Goal: Task Accomplishment & Management: Use online tool/utility

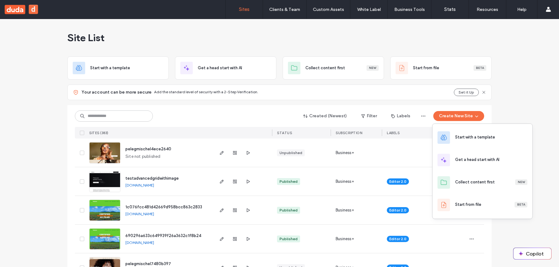
click at [448, 130] on div "Start with a template" at bounding box center [482, 137] width 100 height 22
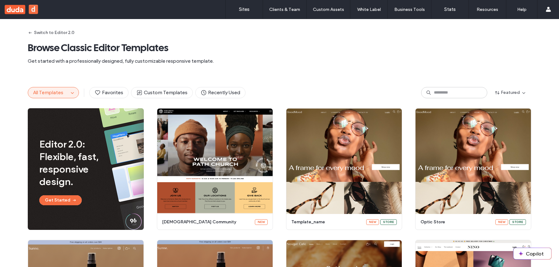
click at [61, 89] on span "All Templates" at bounding box center [48, 92] width 30 height 6
click at [69, 96] on span "button" at bounding box center [72, 92] width 7 height 7
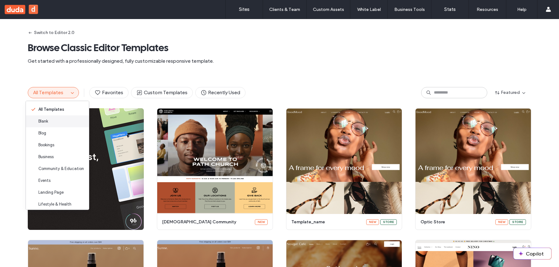
click at [60, 121] on div "Blank" at bounding box center [57, 121] width 63 height 12
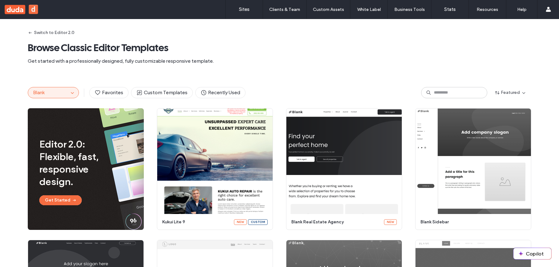
click at [44, 40] on div "Switch to Editor 2.0 Browse Classic Editor Templates Get started with a profess…" at bounding box center [279, 48] width 503 height 58
click at [51, 32] on button "Switch to Editor 2.0" at bounding box center [51, 33] width 47 height 10
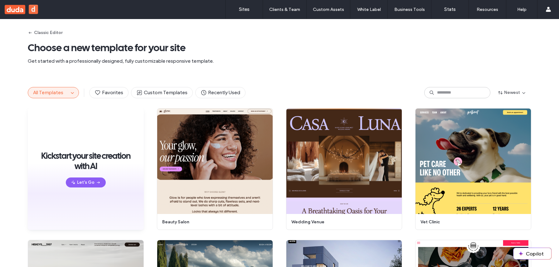
click at [65, 96] on button "All Templates" at bounding box center [48, 92] width 41 height 11
click at [69, 91] on span "button" at bounding box center [72, 92] width 7 height 7
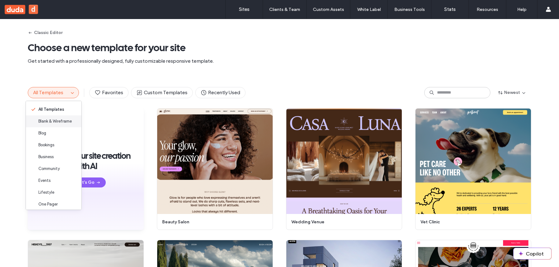
click at [65, 120] on span "Blank & Wireframe" at bounding box center [54, 121] width 33 height 6
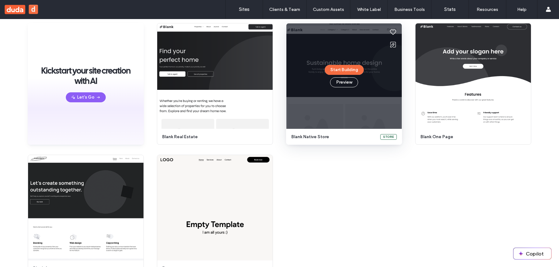
scroll to position [93, 0]
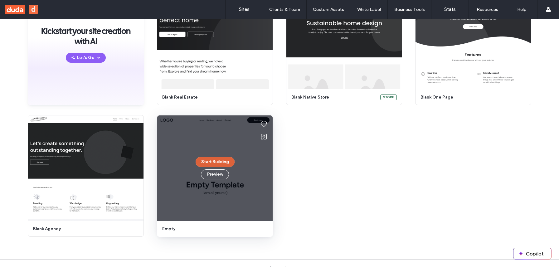
click at [222, 160] on button "Start Building" at bounding box center [214, 162] width 39 height 10
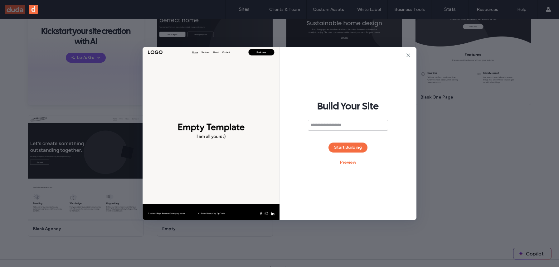
click at [343, 153] on div "Build Your Site Start Building Preview" at bounding box center [348, 133] width 137 height 173
click at [343, 151] on button "Start Building" at bounding box center [347, 147] width 39 height 10
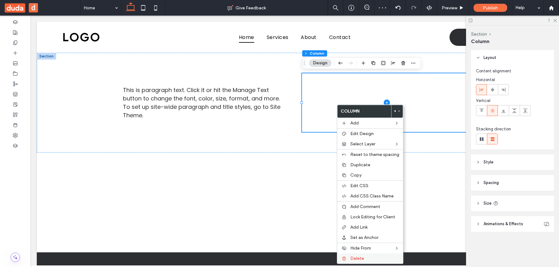
click at [364, 257] on label "Delete" at bounding box center [374, 258] width 49 height 5
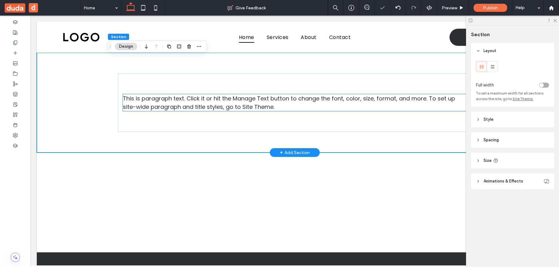
click at [267, 105] on p "This is paragraph text. Click it or hit the Manage Text button to change the fo…" at bounding box center [294, 102] width 343 height 17
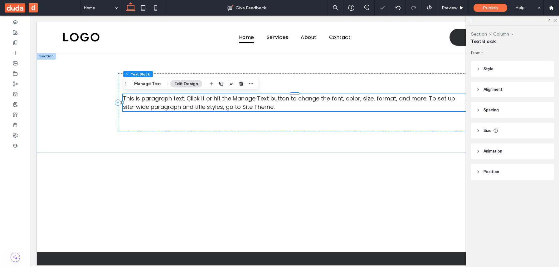
click at [150, 89] on div "Section Column Text Block Manage Text Edit Design" at bounding box center [191, 84] width 136 height 12
click at [150, 87] on button "Manage Text" at bounding box center [147, 83] width 35 height 7
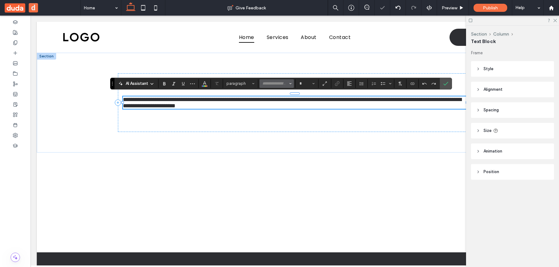
type input "*******"
type input "**"
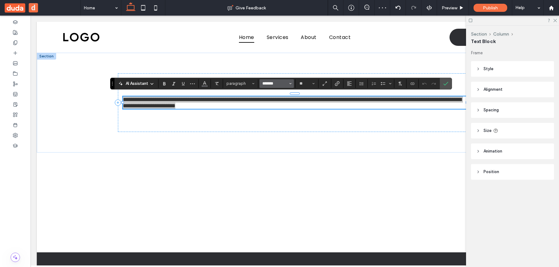
click at [285, 84] on input "*******" at bounding box center [274, 83] width 26 height 5
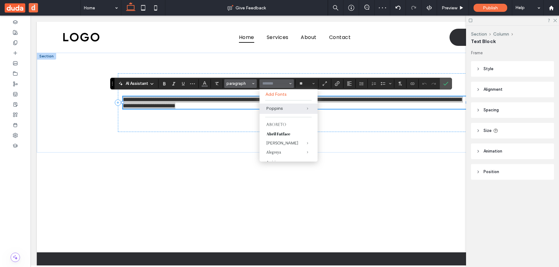
click at [251, 83] on button "paragraph" at bounding box center [240, 83] width 32 height 9
type input "*******"
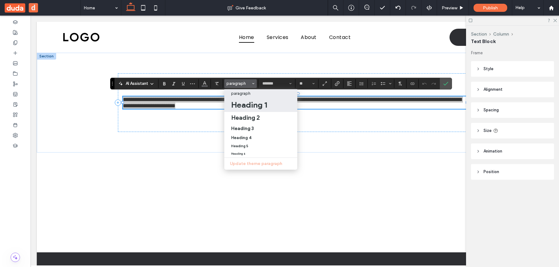
click at [246, 103] on h1 "Heading 1" at bounding box center [249, 105] width 36 height 10
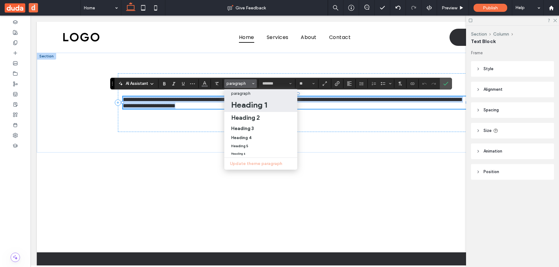
type input "**"
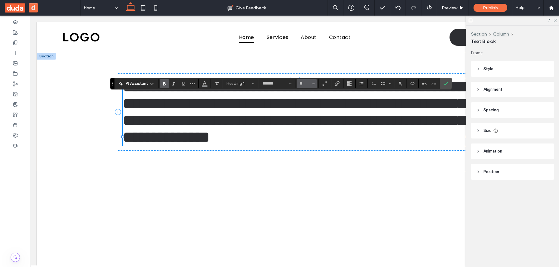
click at [313, 81] on span "Size" at bounding box center [313, 83] width 2 height 8
click at [309, 110] on label "10" at bounding box center [306, 111] width 20 height 9
type input "**"
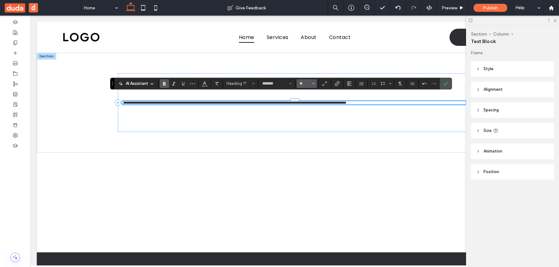
click at [314, 82] on span "Size" at bounding box center [313, 83] width 2 height 8
click at [309, 140] on label "14" at bounding box center [306, 137] width 20 height 9
type input "**"
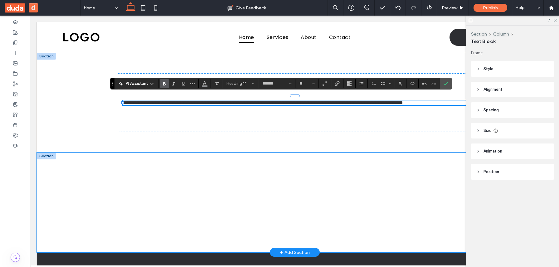
click at [306, 166] on div at bounding box center [295, 202] width 374 height 100
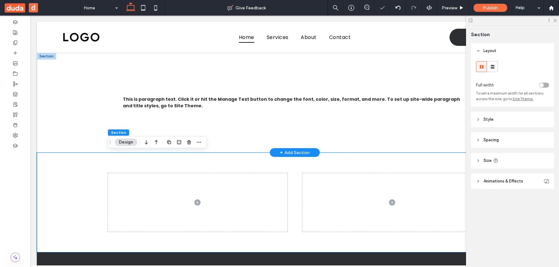
scroll to position [75, 0]
type input "*"
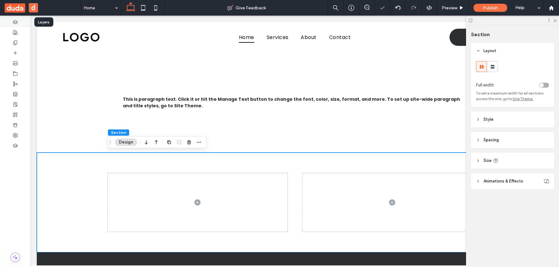
click at [13, 26] on div at bounding box center [15, 22] width 31 height 10
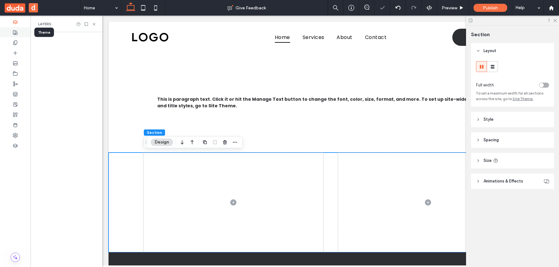
click at [16, 34] on icon at bounding box center [15, 32] width 5 height 5
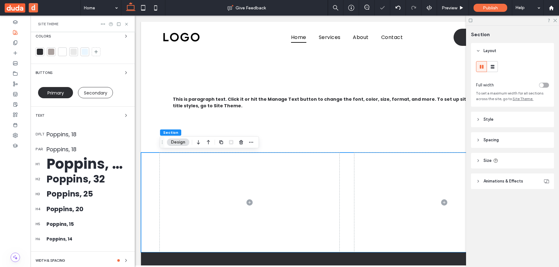
scroll to position [7, 0]
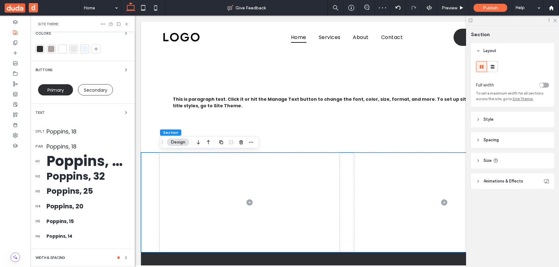
click at [82, 159] on div "Poppins, 50" at bounding box center [87, 161] width 83 height 21
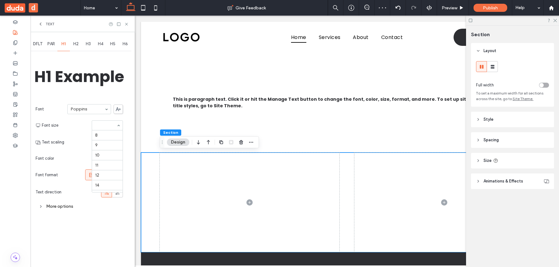
scroll to position [113, 0]
click at [115, 130] on section "Font size 48" at bounding box center [82, 124] width 81 height 16
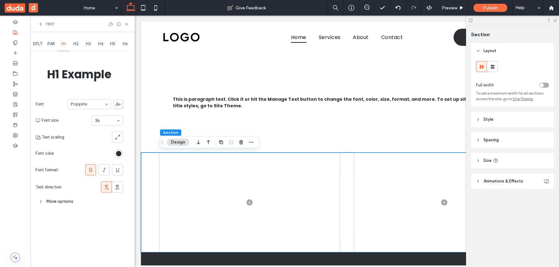
click at [68, 199] on div "More options" at bounding box center [79, 201] width 87 height 8
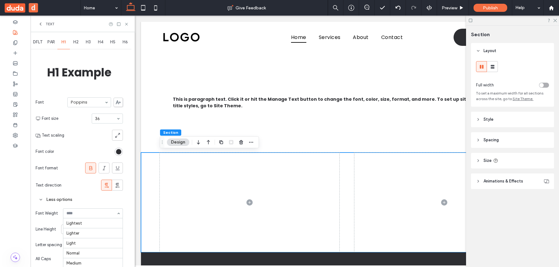
scroll to position [31, 0]
click at [77, 37] on div "H2" at bounding box center [76, 42] width 12 height 14
click at [64, 40] on span "H1" at bounding box center [63, 42] width 4 height 5
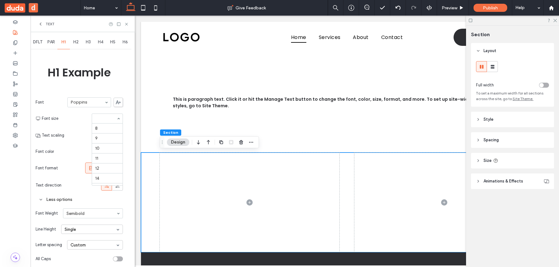
scroll to position [103, 0]
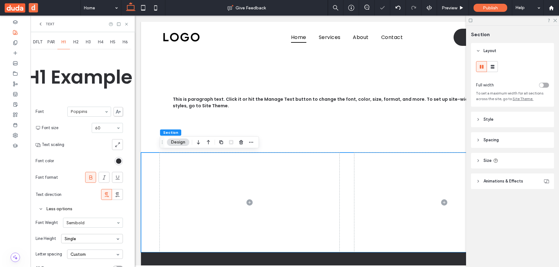
click at [76, 37] on div "H2" at bounding box center [76, 42] width 12 height 14
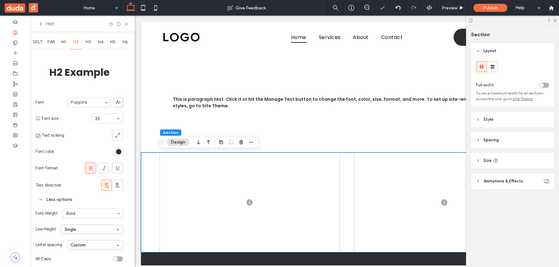
click at [64, 45] on div "H1" at bounding box center [63, 42] width 12 height 14
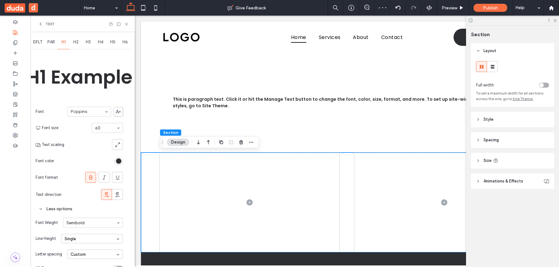
click at [64, 45] on div "H1" at bounding box center [63, 42] width 12 height 14
click at [68, 42] on div "H1" at bounding box center [63, 42] width 12 height 14
click at [78, 42] on span "H2" at bounding box center [75, 42] width 5 height 5
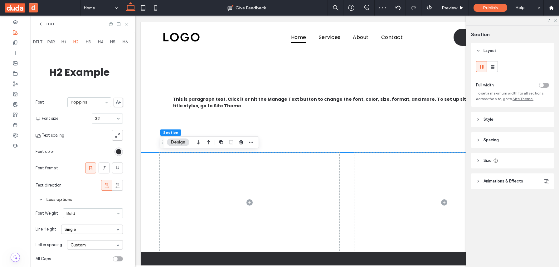
click at [66, 41] on span "H1" at bounding box center [63, 42] width 4 height 5
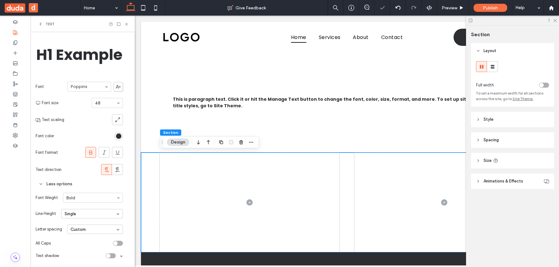
scroll to position [21, 0]
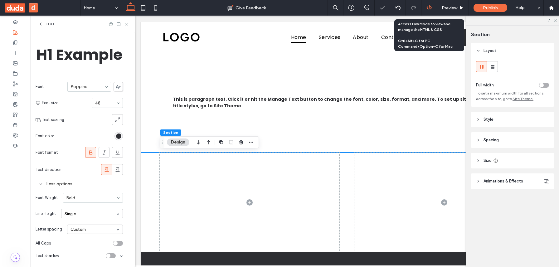
click at [426, 8] on icon at bounding box center [429, 8] width 6 height 6
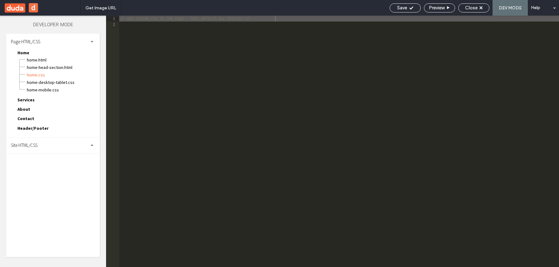
click at [41, 149] on div "Site HTML/CSS" at bounding box center [52, 145] width 93 height 16
click at [47, 175] on span "site.css" at bounding box center [64, 172] width 71 height 6
click at [49, 179] on span "site-theme.css" at bounding box center [64, 180] width 71 height 6
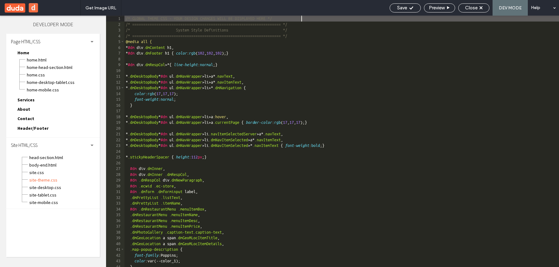
click at [230, 151] on div "/* GLOBAL THEME CSS - YOUR DESIGN CHANGES WILL BE DISPLAYED HERE */ /* ========…" at bounding box center [341, 147] width 434 height 263
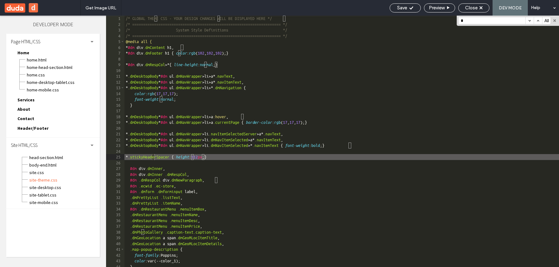
type input "**"
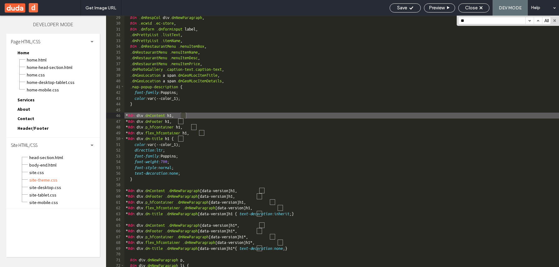
scroll to position [162, 0]
click at [225, 164] on div "#dm .dmRespCol div .dmNewParagraph , #dm .ecwid .ec-store , #dm .dmform .dmform…" at bounding box center [341, 146] width 434 height 263
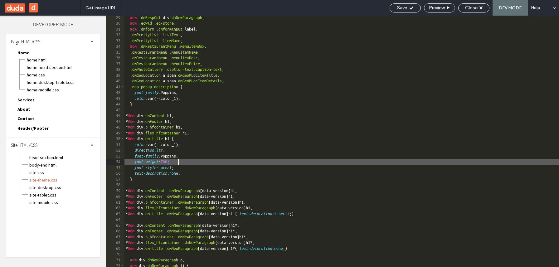
click at [183, 139] on div "#dm .dmRespCol div .dmNewParagraph , #dm .ecwid .ec-store , #dm .dmform .dmform…" at bounding box center [341, 146] width 434 height 263
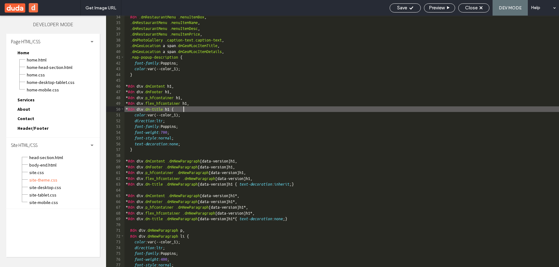
scroll to position [190, 0]
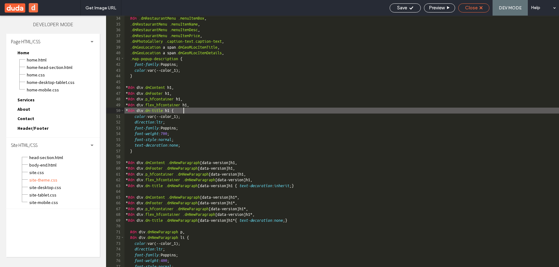
click at [481, 7] on use at bounding box center [480, 7] width 3 height 3
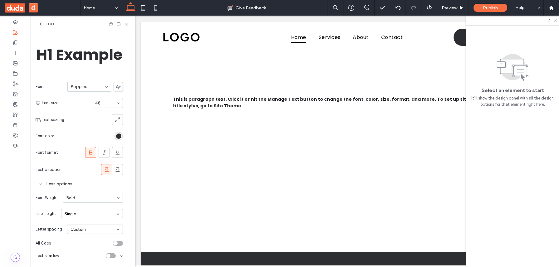
click at [93, 153] on icon at bounding box center [91, 152] width 6 height 6
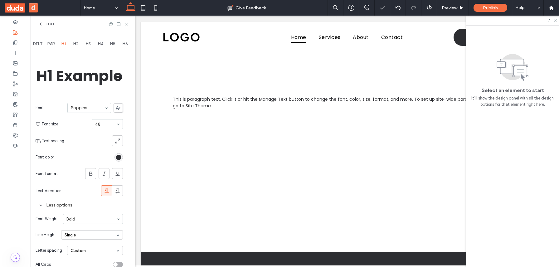
click at [79, 45] on div "H2" at bounding box center [76, 44] width 12 height 14
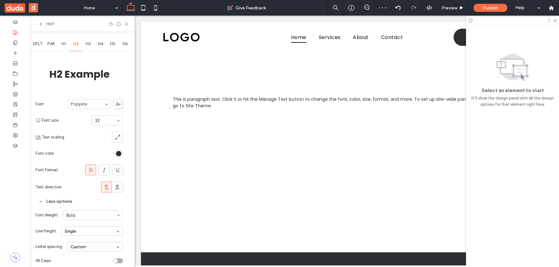
click at [65, 45] on span "H1" at bounding box center [63, 43] width 4 height 5
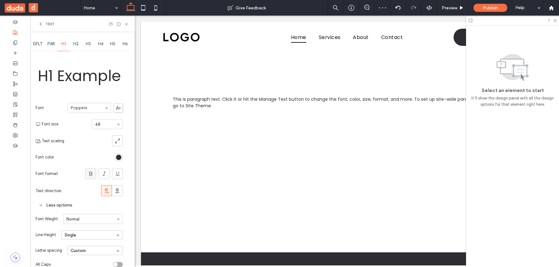
click at [91, 177] on span at bounding box center [91, 173] width 6 height 10
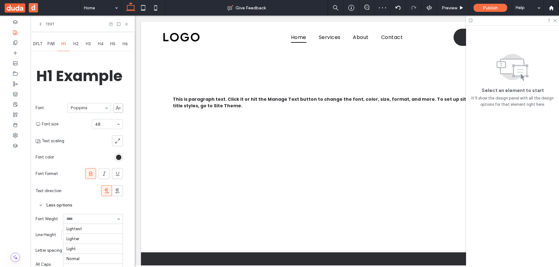
scroll to position [31, 0]
click at [77, 48] on div "H2" at bounding box center [76, 44] width 12 height 14
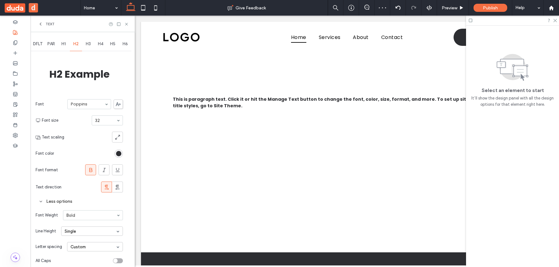
click at [67, 48] on div "H1" at bounding box center [63, 44] width 12 height 14
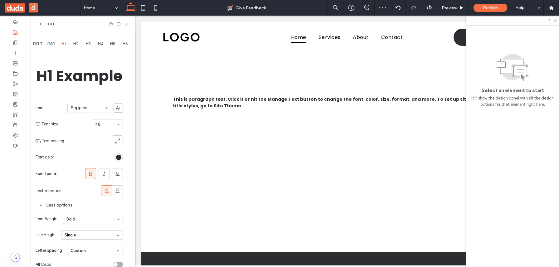
click at [67, 48] on div "H1" at bounding box center [63, 44] width 12 height 14
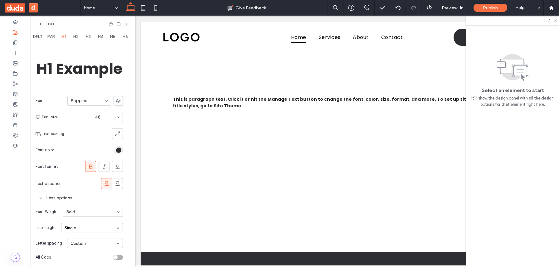
scroll to position [0, 0]
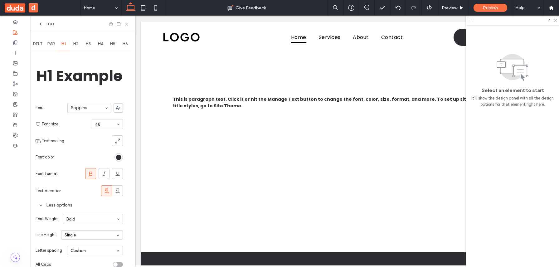
click at [92, 173] on icon at bounding box center [91, 173] width 6 height 6
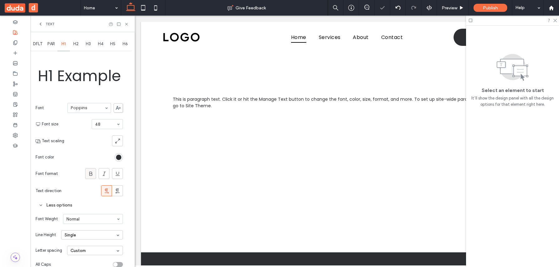
click at [92, 173] on icon at bounding box center [91, 173] width 6 height 6
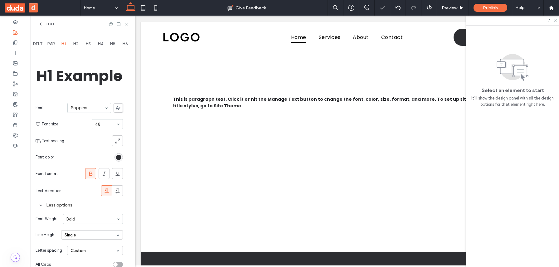
click at [77, 45] on span "H2" at bounding box center [75, 43] width 5 height 5
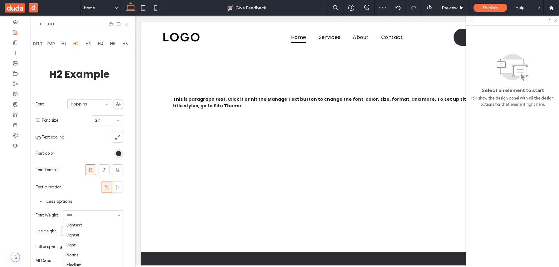
scroll to position [31, 0]
click at [86, 43] on span "H3" at bounding box center [88, 43] width 5 height 5
click at [78, 43] on span "H2" at bounding box center [75, 43] width 5 height 5
click at [86, 46] on div "H3" at bounding box center [88, 44] width 12 height 14
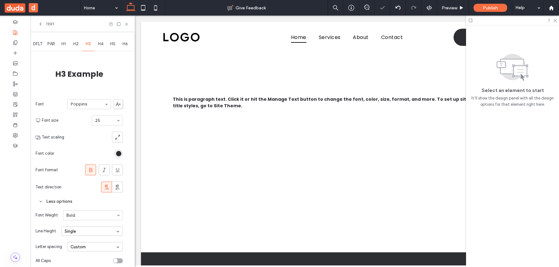
click at [76, 46] on div "H2" at bounding box center [76, 44] width 12 height 14
click at [76, 46] on span "H2" at bounding box center [75, 43] width 5 height 5
click at [87, 50] on div "H3" at bounding box center [88, 44] width 12 height 14
click at [76, 44] on span "H2" at bounding box center [75, 43] width 5 height 5
click at [75, 177] on section "Font format" at bounding box center [79, 169] width 87 height 17
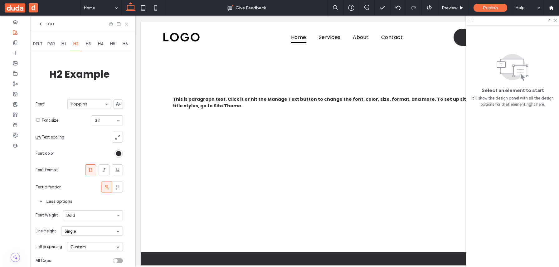
click at [88, 165] on span at bounding box center [91, 170] width 6 height 10
click at [84, 40] on div "H3" at bounding box center [88, 44] width 12 height 14
click at [78, 41] on span "H2" at bounding box center [75, 43] width 5 height 5
click at [89, 172] on icon at bounding box center [91, 170] width 6 height 6
click at [91, 32] on div "DFLT PAR H1 H2 H3 H4 H5 H6 H2 Example Font Poppins Font size 32 Text scaling Fo…" at bounding box center [83, 158] width 104 height 252
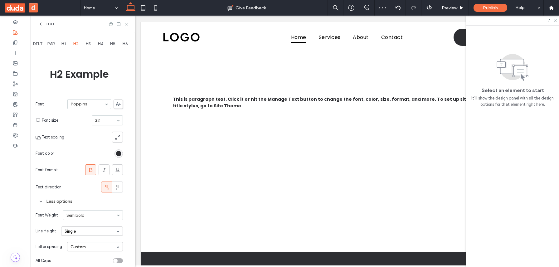
click at [91, 36] on div "DFLT PAR H1 H2 H3 H4 H5 H6 H2 Example Font Poppins Font size 32 Text scaling Fo…" at bounding box center [83, 158] width 104 height 252
click at [91, 41] on div "H3" at bounding box center [88, 44] width 12 height 14
click at [79, 42] on div "H2" at bounding box center [76, 44] width 12 height 14
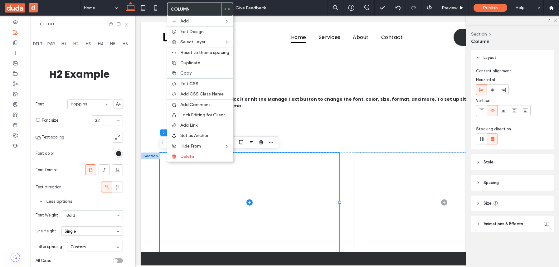
click at [135, 43] on body "Home Services About Contact Contact us Section Basic Header Section Home Servic…" at bounding box center [347, 163] width 424 height 294
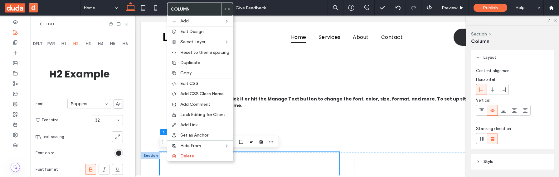
click at [90, 172] on icon at bounding box center [91, 170] width 6 height 6
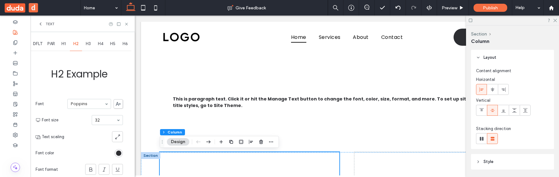
click at [87, 48] on div "H3" at bounding box center [88, 44] width 12 height 14
click at [76, 47] on div "H2" at bounding box center [76, 44] width 12 height 14
click at [91, 173] on span at bounding box center [91, 170] width 6 height 10
click at [64, 46] on div "H1" at bounding box center [63, 44] width 12 height 14
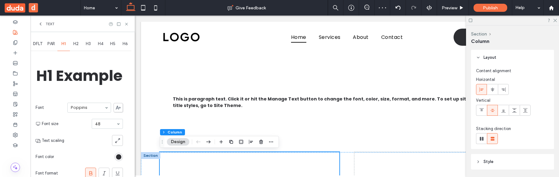
click at [93, 171] on icon at bounding box center [91, 173] width 6 height 6
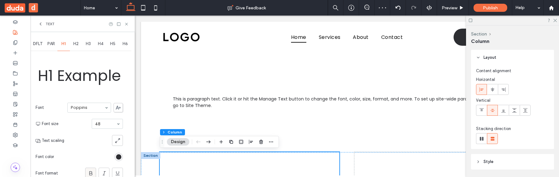
click at [93, 171] on icon at bounding box center [91, 173] width 6 height 6
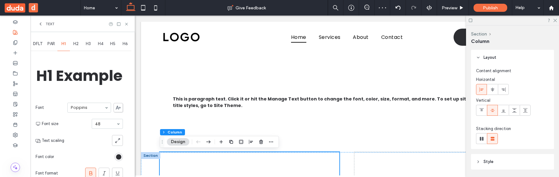
click at [93, 171] on icon at bounding box center [91, 173] width 6 height 6
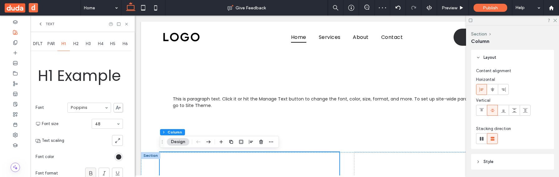
click at [93, 171] on icon at bounding box center [91, 173] width 6 height 6
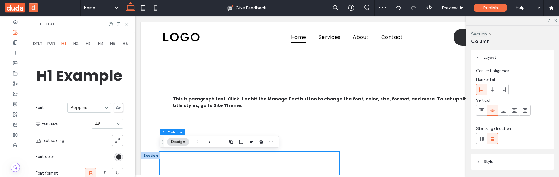
click at [93, 171] on icon at bounding box center [91, 173] width 6 height 6
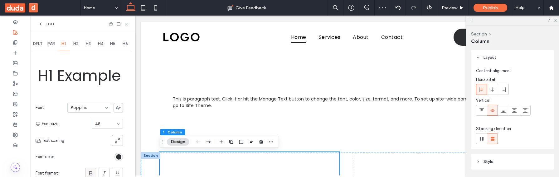
click at [93, 171] on icon at bounding box center [91, 173] width 6 height 6
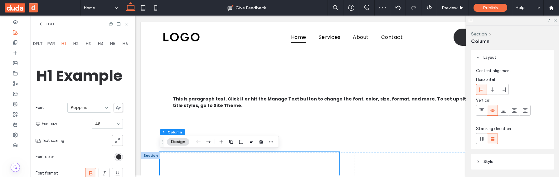
click at [93, 171] on icon at bounding box center [91, 173] width 6 height 6
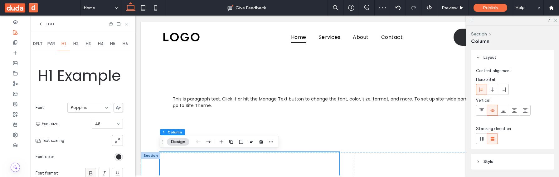
click at [93, 171] on icon at bounding box center [91, 173] width 6 height 6
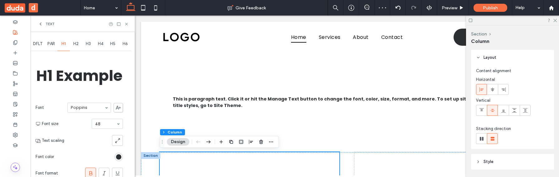
click at [93, 171] on icon at bounding box center [91, 173] width 6 height 6
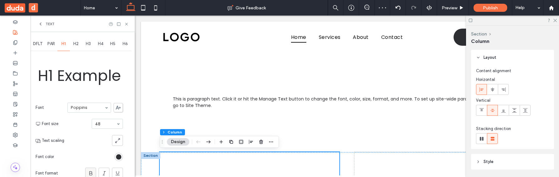
click at [93, 171] on icon at bounding box center [91, 173] width 6 height 6
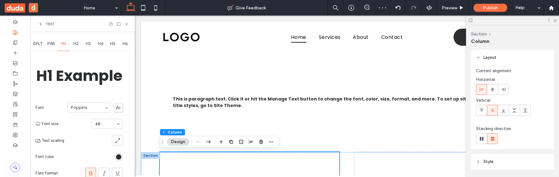
click at [93, 171] on icon at bounding box center [91, 173] width 6 height 6
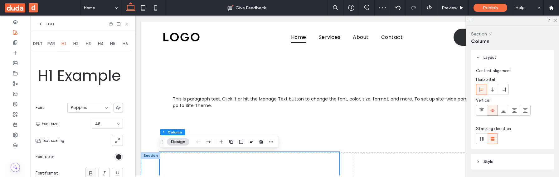
click at [93, 171] on icon at bounding box center [91, 173] width 6 height 6
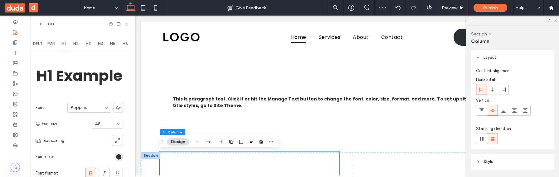
click at [93, 171] on icon at bounding box center [91, 173] width 6 height 6
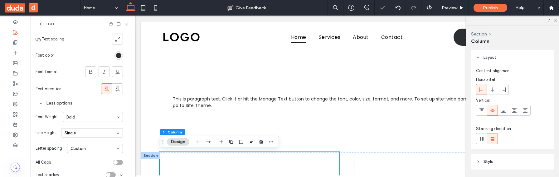
click at [92, 65] on span at bounding box center [94, 71] width 5 height 231
click at [92, 71] on icon at bounding box center [91, 72] width 6 height 6
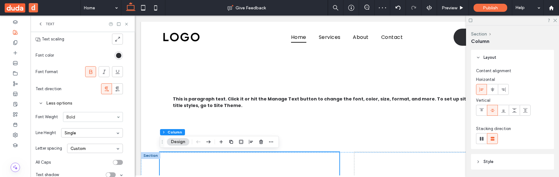
click at [92, 71] on icon at bounding box center [91, 72] width 6 height 6
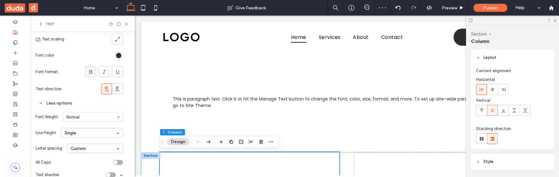
click at [92, 71] on icon at bounding box center [91, 72] width 6 height 6
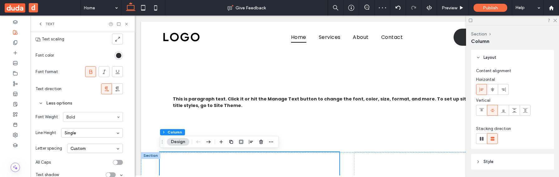
click at [92, 71] on icon at bounding box center [91, 72] width 6 height 6
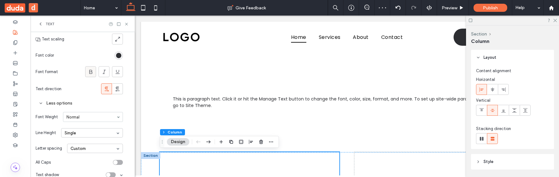
click at [92, 71] on icon at bounding box center [91, 72] width 6 height 6
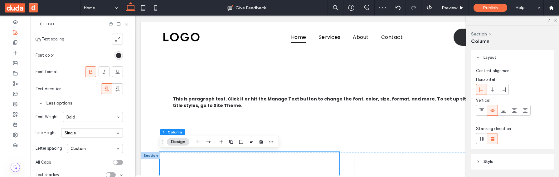
click at [92, 71] on icon at bounding box center [91, 72] width 6 height 6
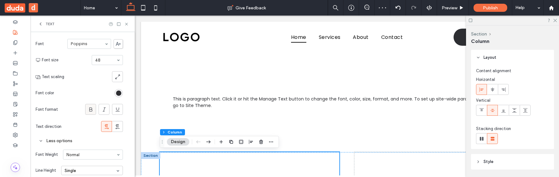
scroll to position [5, 0]
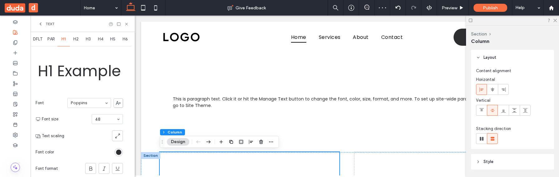
click at [68, 51] on div "H1 Example Font Poppins Font size 48 Text scaling Font color Font format Text d…" at bounding box center [79, 163] width 87 height 231
click at [69, 44] on div "H1" at bounding box center [63, 39] width 12 height 14
click at [75, 43] on div "H2" at bounding box center [76, 39] width 12 height 14
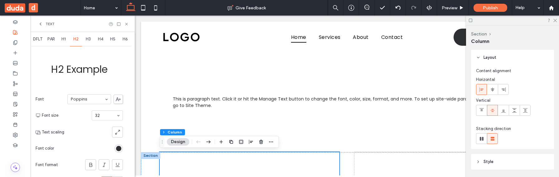
click at [67, 42] on div "H1" at bounding box center [63, 39] width 12 height 14
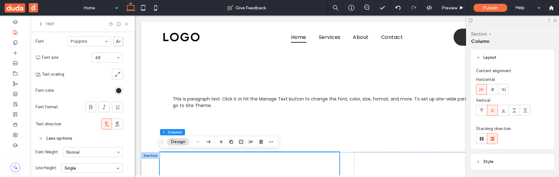
scroll to position [111, 0]
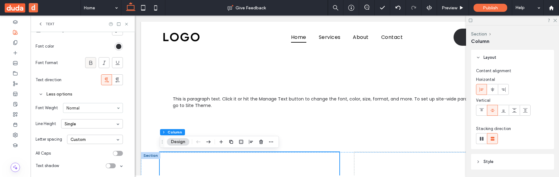
click at [89, 68] on span at bounding box center [91, 63] width 6 height 10
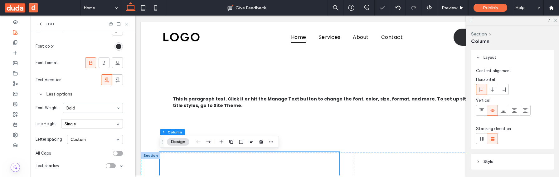
scroll to position [0, 0]
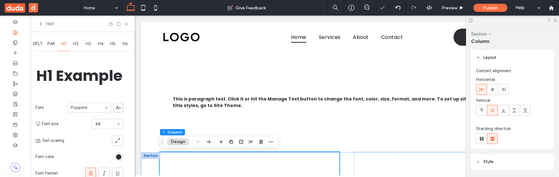
click at [80, 43] on div "H2" at bounding box center [76, 44] width 12 height 14
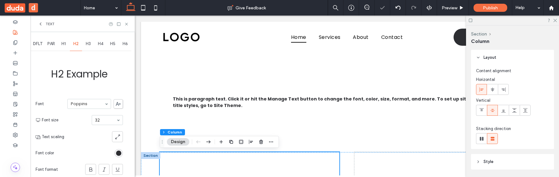
click at [65, 44] on span "H1" at bounding box center [63, 43] width 4 height 5
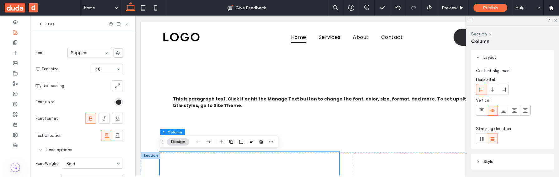
scroll to position [22, 0]
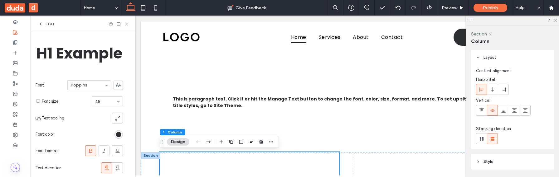
click at [88, 150] on icon at bounding box center [91, 151] width 6 height 6
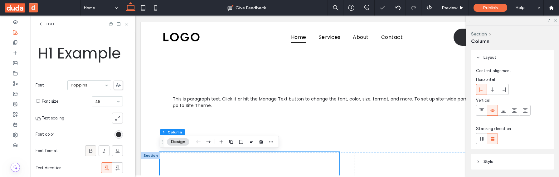
click at [88, 150] on icon at bounding box center [91, 151] width 6 height 6
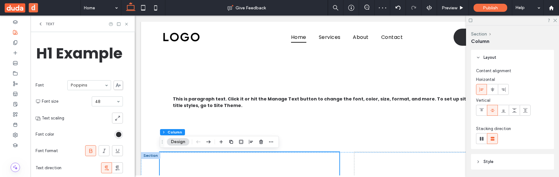
click at [88, 150] on icon at bounding box center [91, 151] width 6 height 6
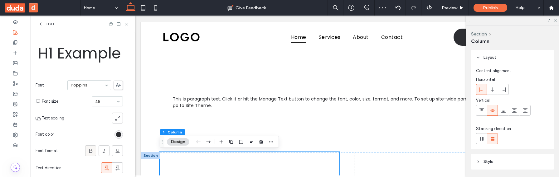
click at [88, 150] on icon at bounding box center [91, 151] width 6 height 6
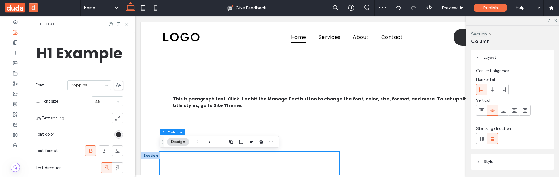
click at [88, 150] on icon at bounding box center [91, 151] width 6 height 6
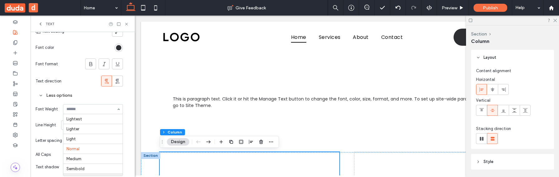
scroll to position [31, 0]
click at [88, 111] on input at bounding box center [91, 109] width 50 height 4
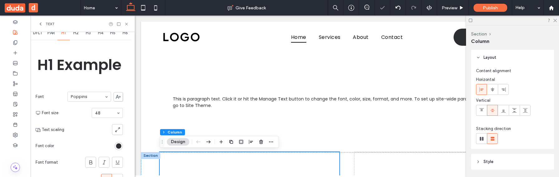
scroll to position [0, 0]
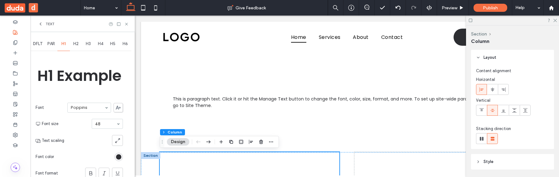
click at [303, 17] on body "Home Services About Contact Contact us Section Basic Header Section Home Servic…" at bounding box center [347, 163] width 424 height 294
click at [551, 7] on use at bounding box center [550, 7] width 5 height 5
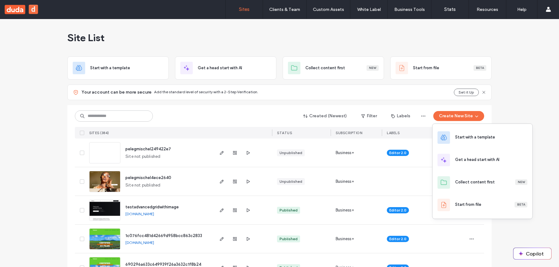
click at [448, 133] on div at bounding box center [443, 137] width 12 height 12
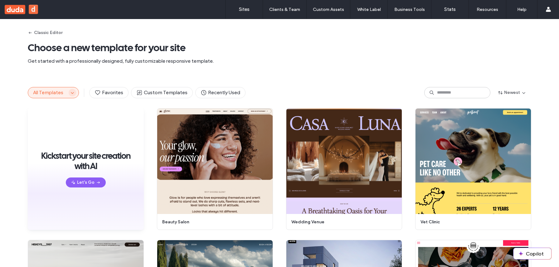
click at [70, 93] on icon "button" at bounding box center [72, 92] width 5 height 5
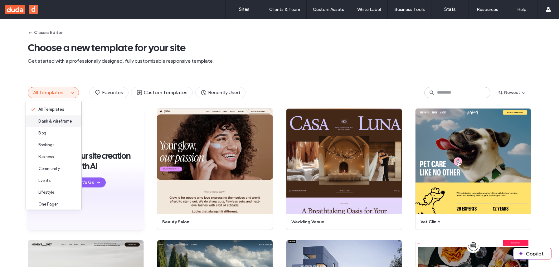
click at [60, 117] on div "Blank & Wireframe" at bounding box center [53, 121] width 55 height 12
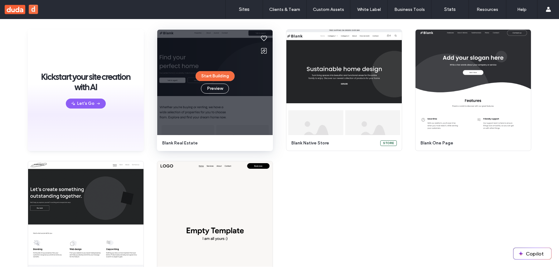
scroll to position [104, 0]
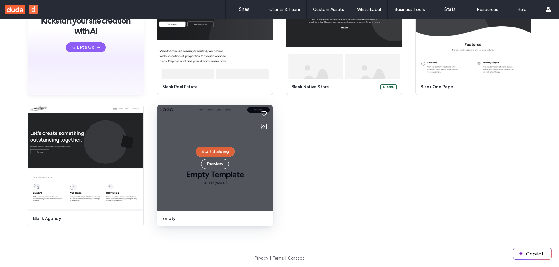
click at [210, 150] on button "Start Building" at bounding box center [214, 151] width 39 height 10
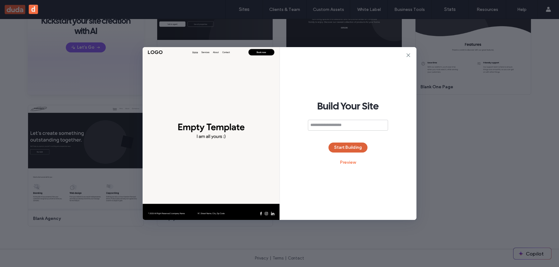
click at [351, 147] on button "Start Building" at bounding box center [347, 147] width 39 height 10
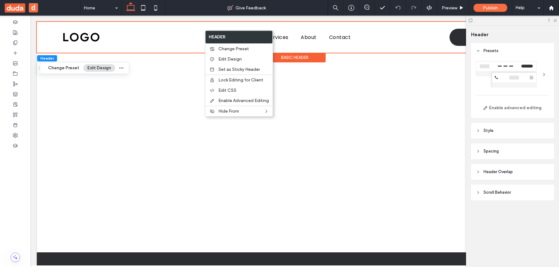
click at [200, 17] on body "Home Services About Contact Contact us Section Basic Header Section Home Servic…" at bounding box center [295, 167] width 528 height 302
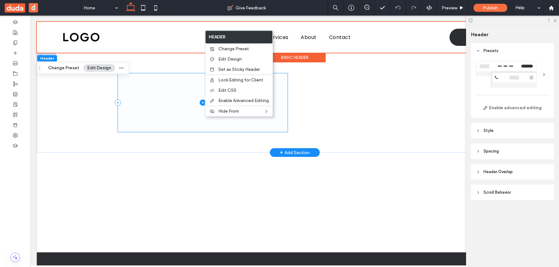
click at [197, 122] on span at bounding box center [203, 102] width 170 height 59
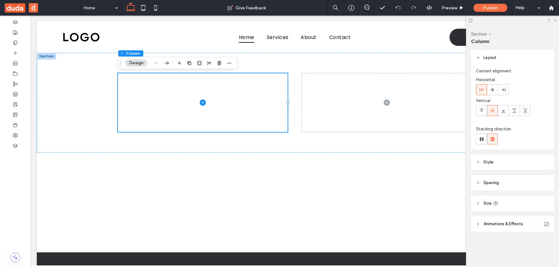
click at [555, 21] on icon at bounding box center [554, 20] width 4 height 4
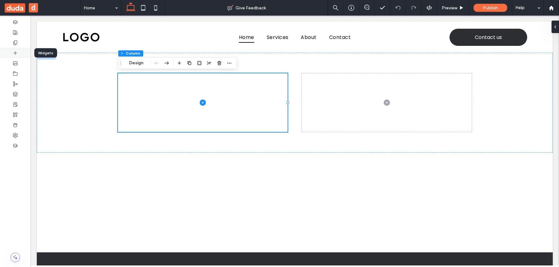
click at [21, 52] on div at bounding box center [15, 53] width 31 height 10
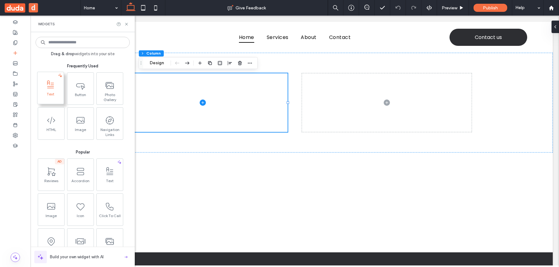
click at [55, 96] on span "Text" at bounding box center [50, 96] width 26 height 9
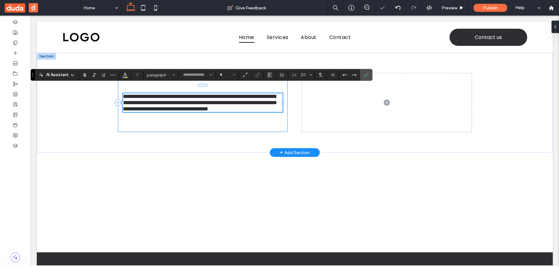
type input "*******"
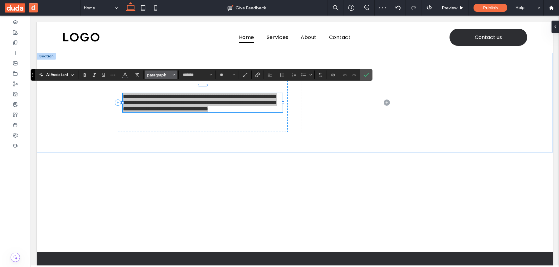
click at [174, 76] on icon "Styles" at bounding box center [173, 75] width 2 height 2
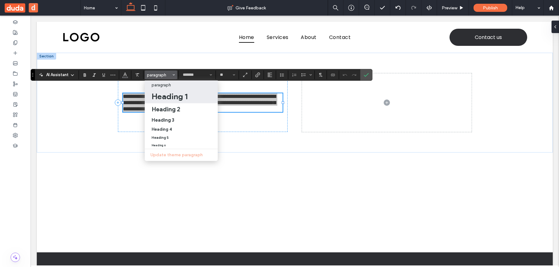
click at [171, 102] on label "Heading 1" at bounding box center [181, 96] width 73 height 14
type input "**"
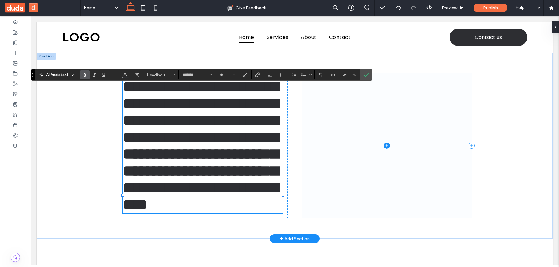
click at [317, 102] on span at bounding box center [387, 145] width 170 height 145
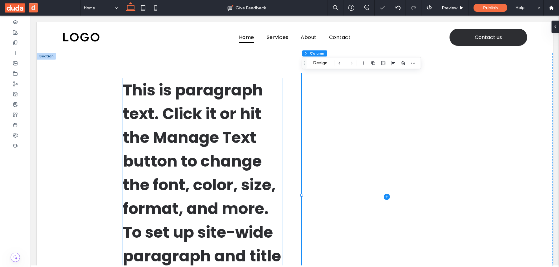
click at [227, 100] on span "This is paragraph text. Click it or hit the Manage Text button to change the fo…" at bounding box center [202, 196] width 158 height 235
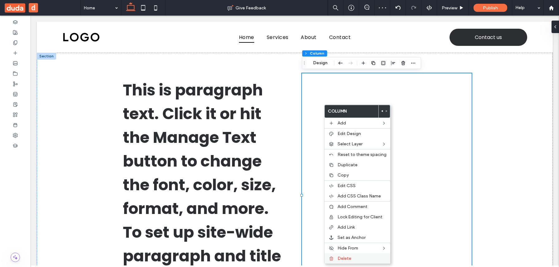
click at [348, 258] on span "Delete" at bounding box center [344, 258] width 14 height 5
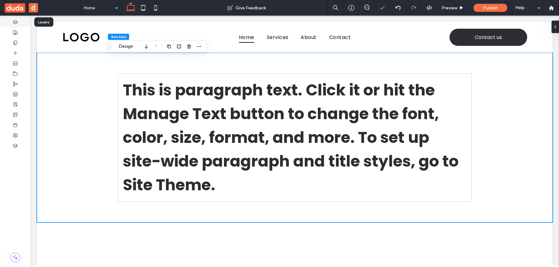
click at [18, 20] on div at bounding box center [15, 22] width 31 height 10
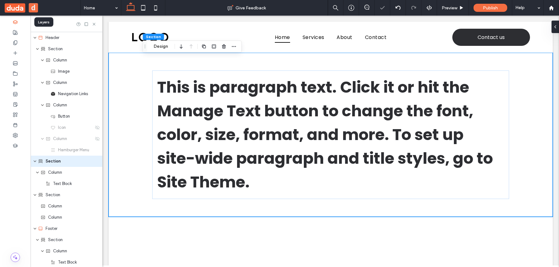
scroll to position [12, 0]
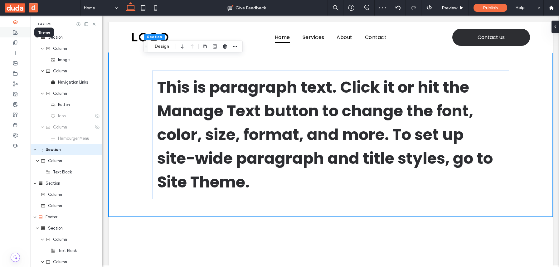
click at [9, 29] on div at bounding box center [15, 32] width 31 height 10
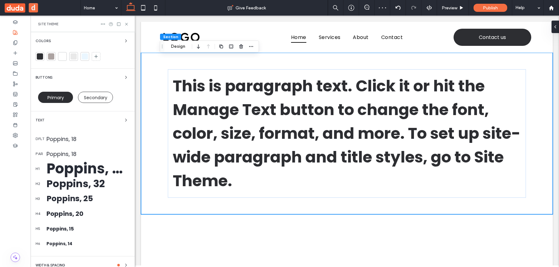
click at [47, 121] on div "Text" at bounding box center [83, 119] width 94 height 7
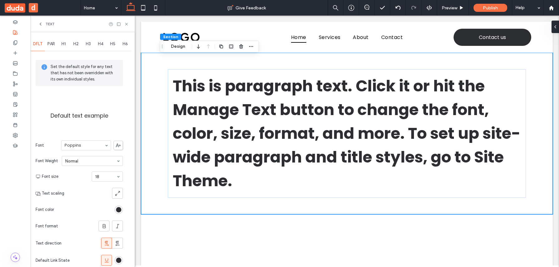
click at [64, 40] on div "H1" at bounding box center [63, 44] width 12 height 14
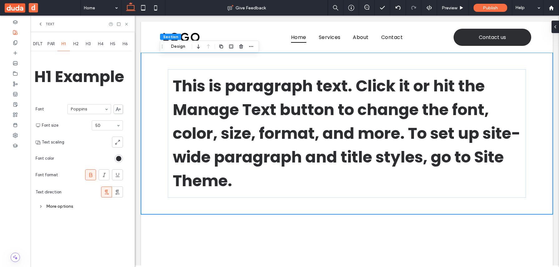
click at [73, 207] on div "More options" at bounding box center [79, 206] width 87 height 8
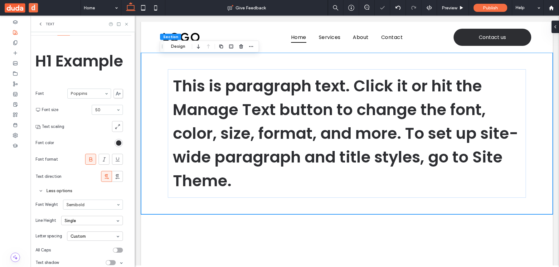
scroll to position [0, 0]
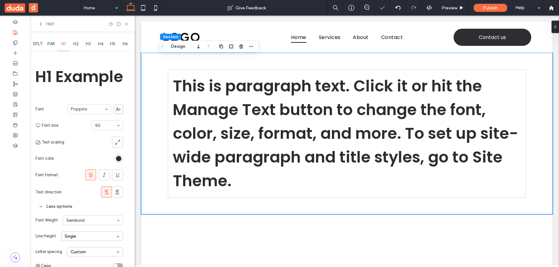
click at [76, 49] on div "H2" at bounding box center [76, 44] width 12 height 14
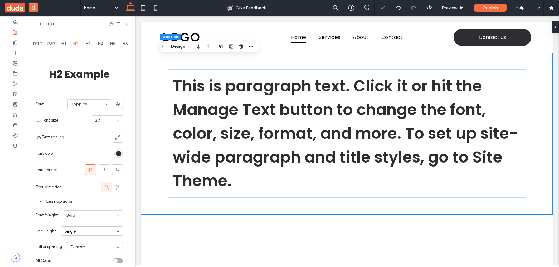
click at [64, 46] on div "H1" at bounding box center [63, 44] width 12 height 14
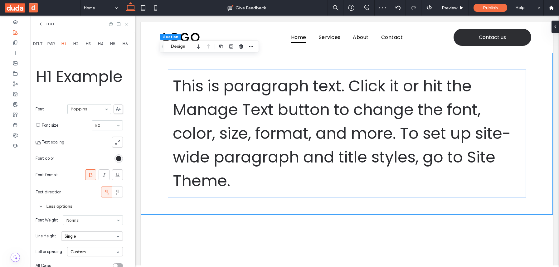
click at [76, 43] on span "H2" at bounding box center [75, 43] width 5 height 5
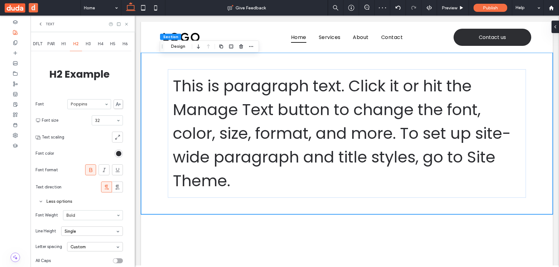
click at [65, 43] on span "H1" at bounding box center [63, 43] width 4 height 5
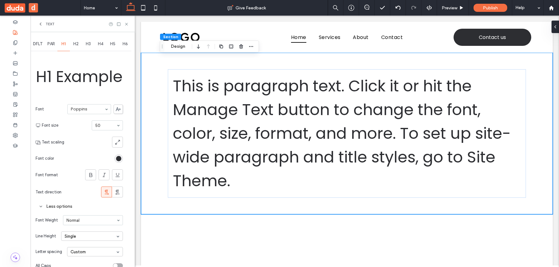
scroll to position [22, 0]
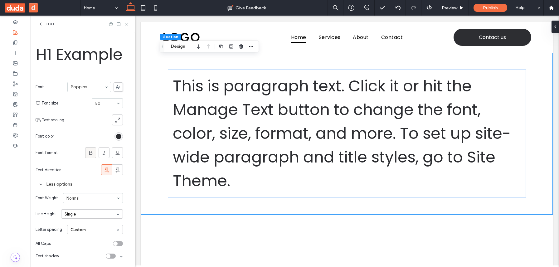
click at [92, 151] on use at bounding box center [90, 153] width 3 height 4
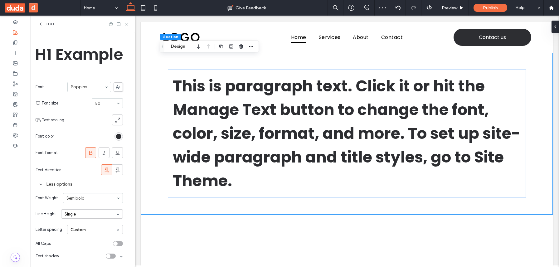
scroll to position [0, 0]
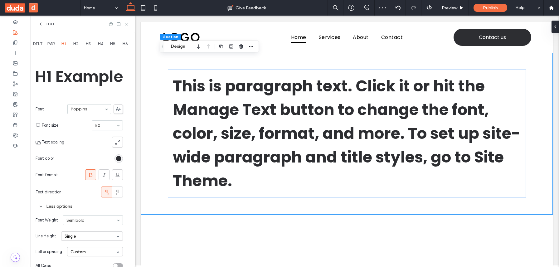
click at [77, 42] on span "H2" at bounding box center [75, 43] width 5 height 5
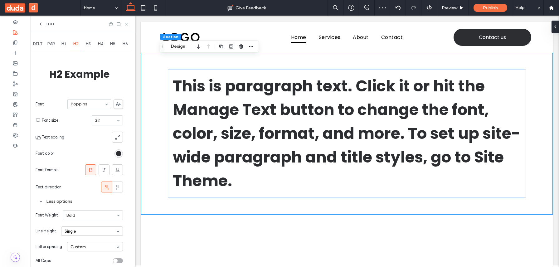
click at [68, 43] on div "H1" at bounding box center [63, 44] width 12 height 14
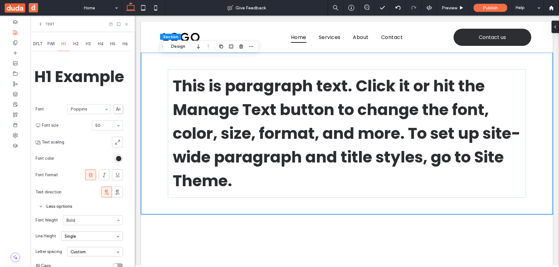
scroll to position [22, 0]
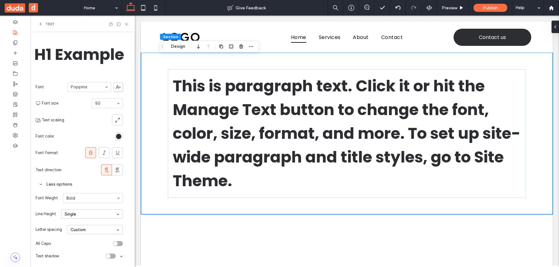
click at [89, 151] on use at bounding box center [90, 153] width 3 height 4
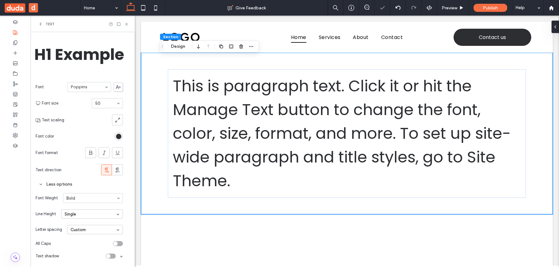
scroll to position [0, 0]
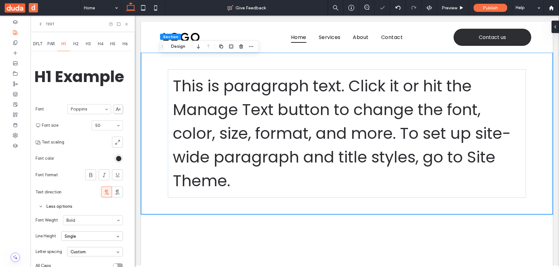
click at [74, 48] on div "H2" at bounding box center [76, 44] width 12 height 14
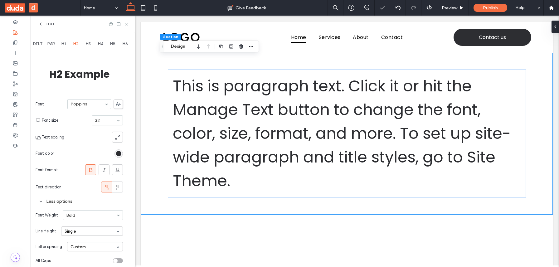
click at [67, 48] on div "H1" at bounding box center [63, 44] width 12 height 14
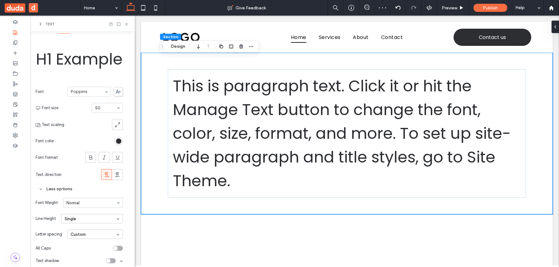
scroll to position [18, 0]
click at [88, 155] on icon at bounding box center [91, 157] width 6 height 6
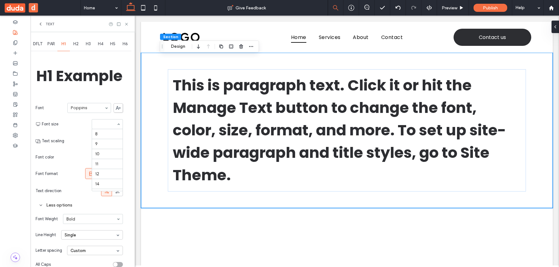
scroll to position [103, 0]
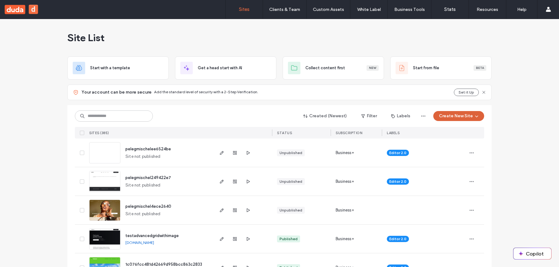
click at [444, 113] on button "Create New Site" at bounding box center [458, 116] width 51 height 10
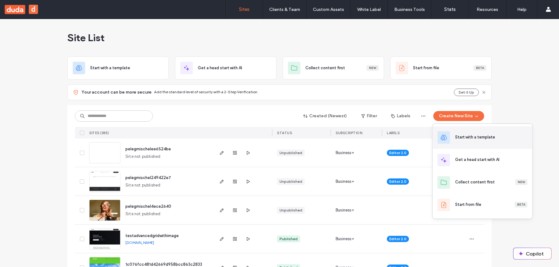
click at [445, 134] on icon at bounding box center [443, 137] width 7 height 7
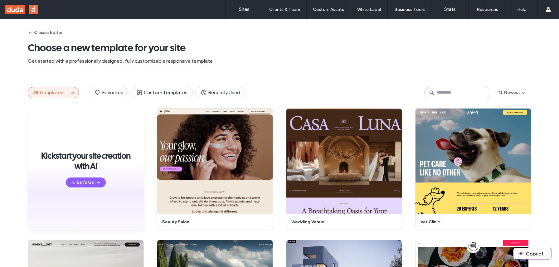
click at [63, 94] on button "All Templates" at bounding box center [48, 92] width 41 height 11
click at [50, 30] on button "Classic Editor" at bounding box center [45, 33] width 35 height 10
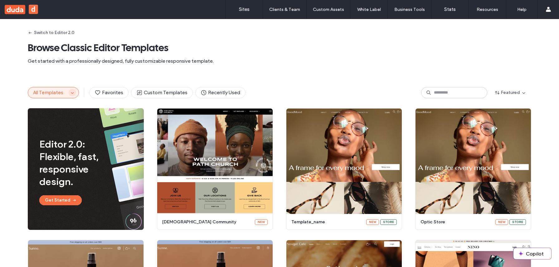
click at [69, 89] on span "button" at bounding box center [72, 92] width 7 height 7
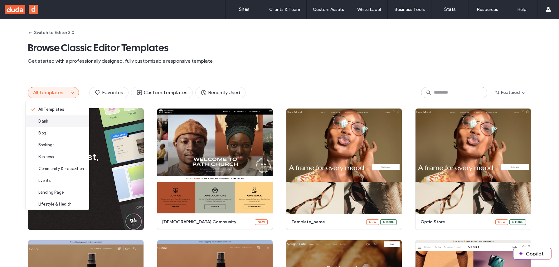
click at [62, 122] on div "Blank" at bounding box center [57, 121] width 63 height 12
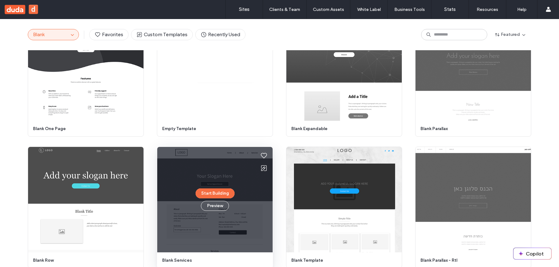
scroll to position [191, 0]
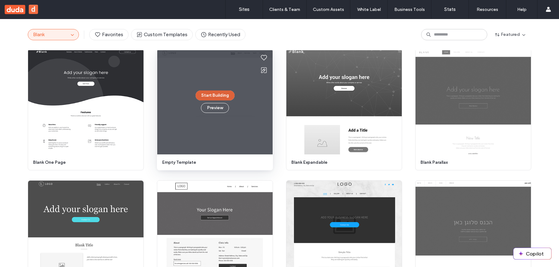
click at [227, 96] on button "Start Building" at bounding box center [214, 95] width 39 height 10
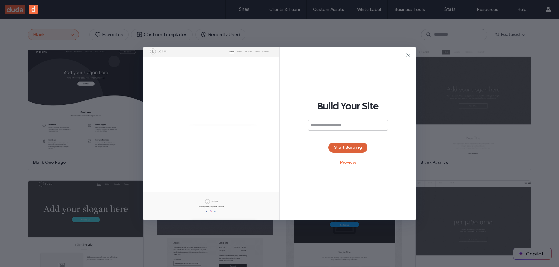
click at [348, 147] on button "Start Building" at bounding box center [347, 147] width 39 height 10
